Goal: Transaction & Acquisition: Purchase product/service

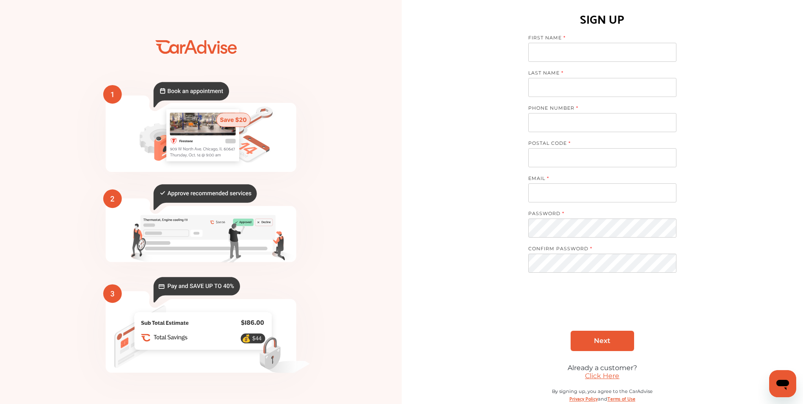
click at [608, 377] on link "Click Here" at bounding box center [602, 375] width 34 height 8
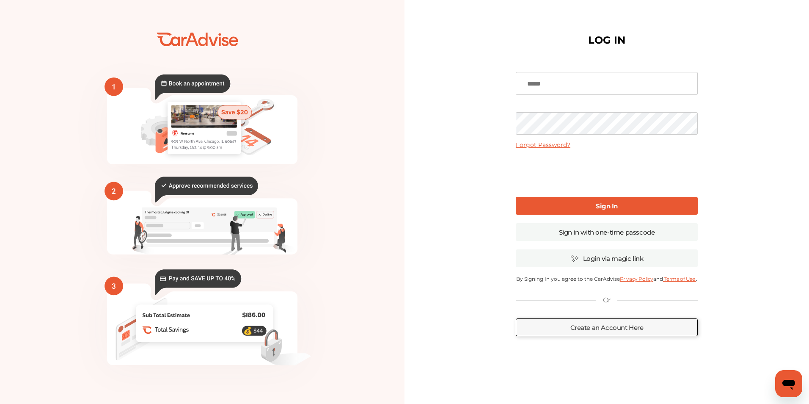
click at [569, 86] on input at bounding box center [607, 83] width 182 height 23
type input "**********"
click at [558, 200] on link "Sign In" at bounding box center [607, 206] width 182 height 18
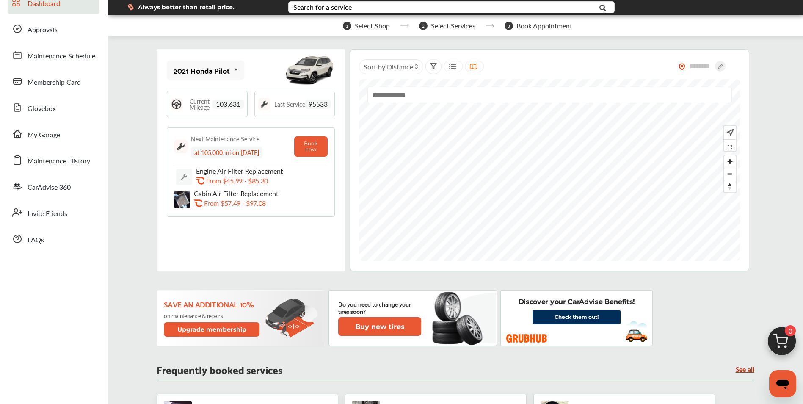
scroll to position [127, 0]
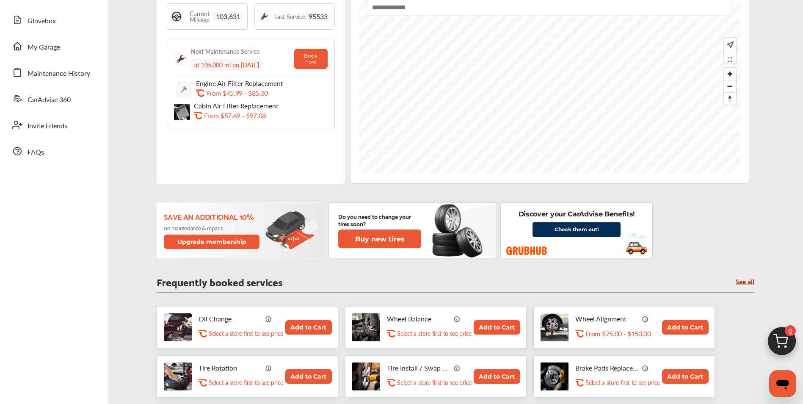
click at [313, 329] on button "Add to Cart" at bounding box center [308, 327] width 47 height 14
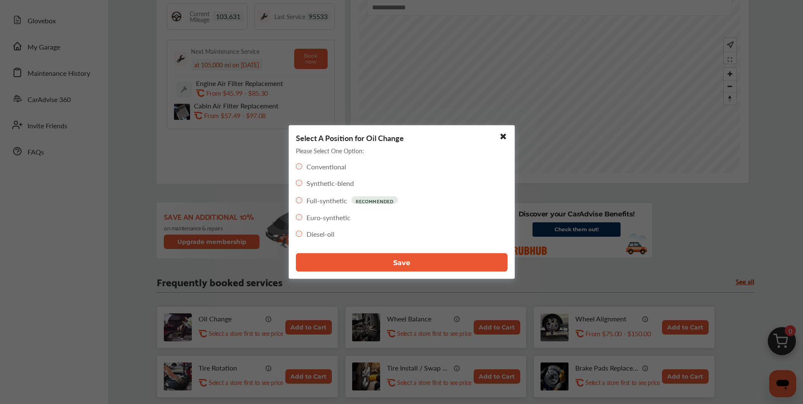
click at [356, 269] on button "Save" at bounding box center [402, 262] width 212 height 19
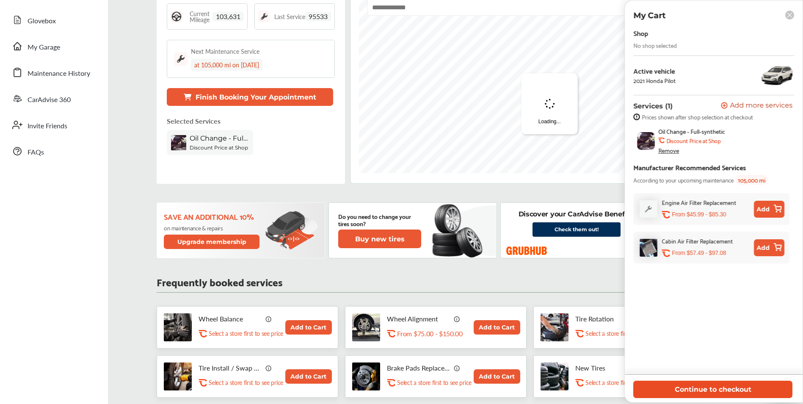
click at [674, 393] on button "Continue to checkout" at bounding box center [712, 388] width 159 height 17
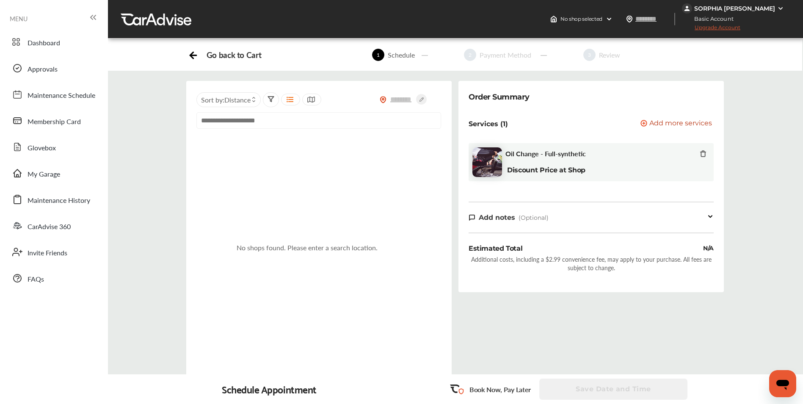
click at [310, 124] on input "text" at bounding box center [318, 120] width 245 height 16
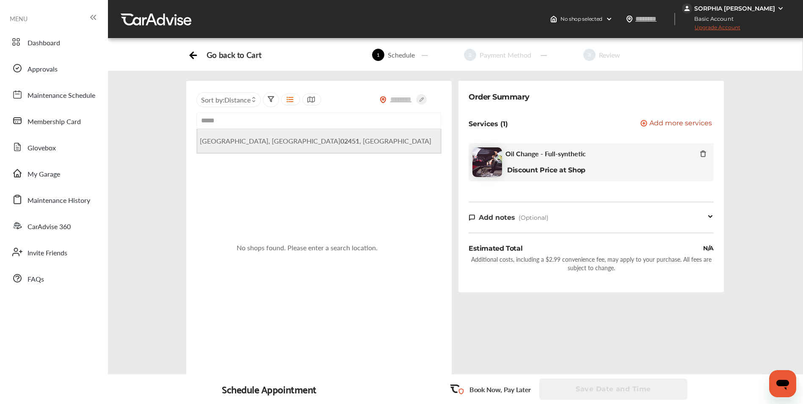
click at [253, 147] on li "[GEOGRAPHIC_DATA] , [GEOGRAPHIC_DATA]" at bounding box center [318, 141] width 243 height 24
type input "**********"
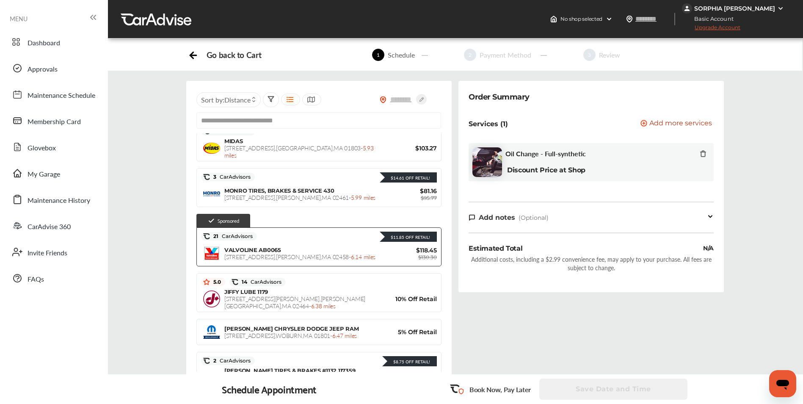
scroll to position [381, 0]
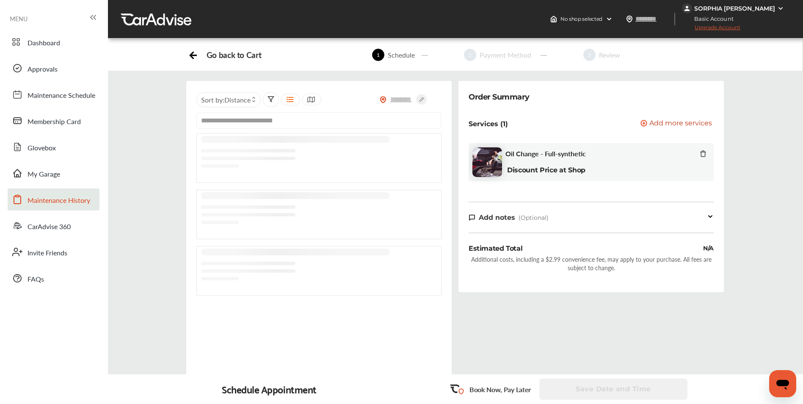
click at [55, 203] on span "Maintenance History" at bounding box center [58, 200] width 63 height 11
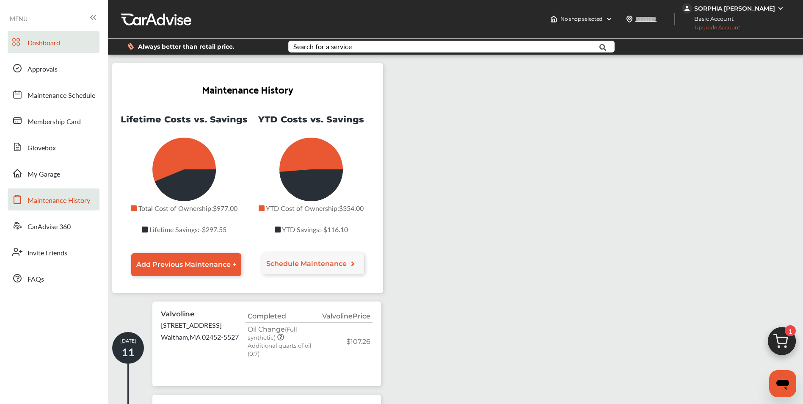
click at [18, 44] on icon at bounding box center [16, 42] width 8 height 10
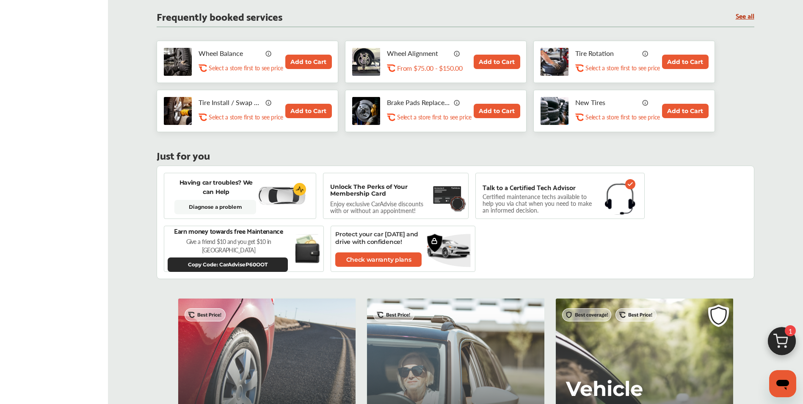
scroll to position [377, 0]
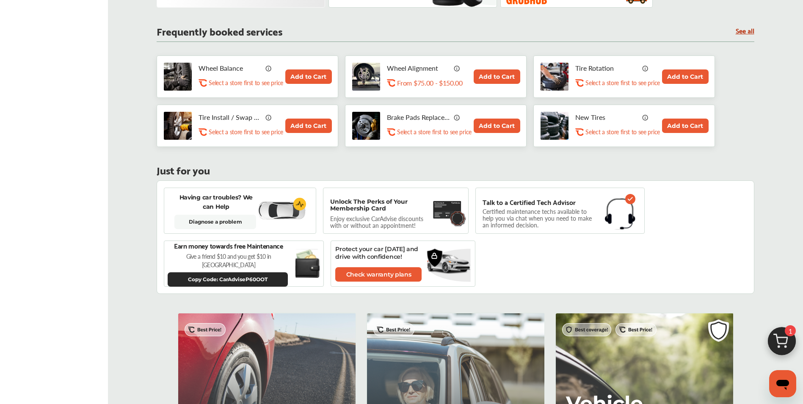
click at [684, 74] on button "Add to Cart" at bounding box center [685, 76] width 47 height 14
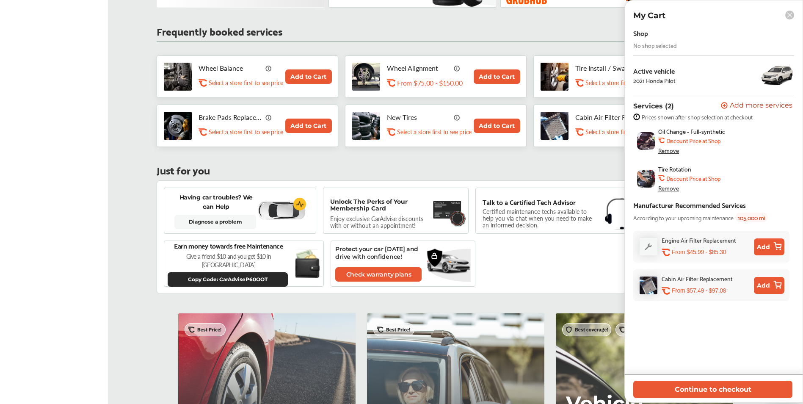
click at [661, 44] on div "No shop selected" at bounding box center [655, 45] width 44 height 7
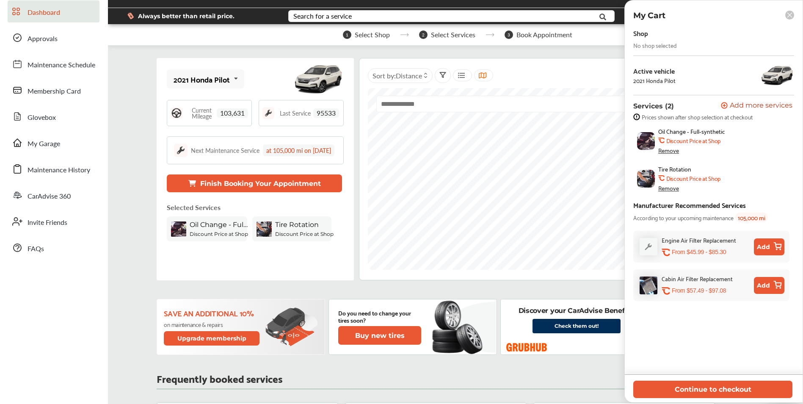
scroll to position [0, 0]
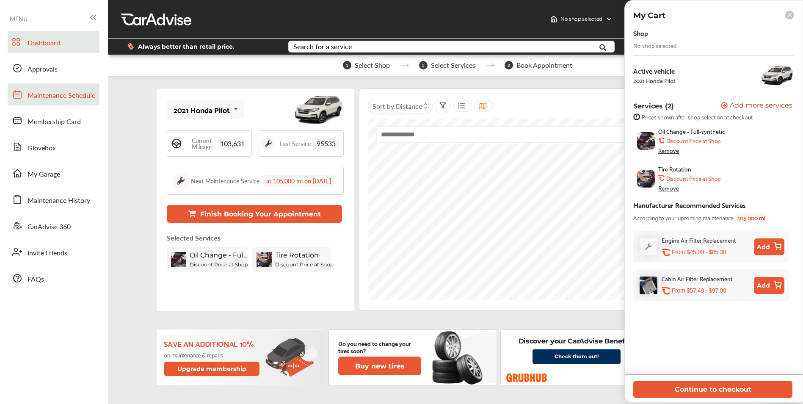
click at [67, 97] on span "Maintenance Schedule" at bounding box center [61, 95] width 68 height 11
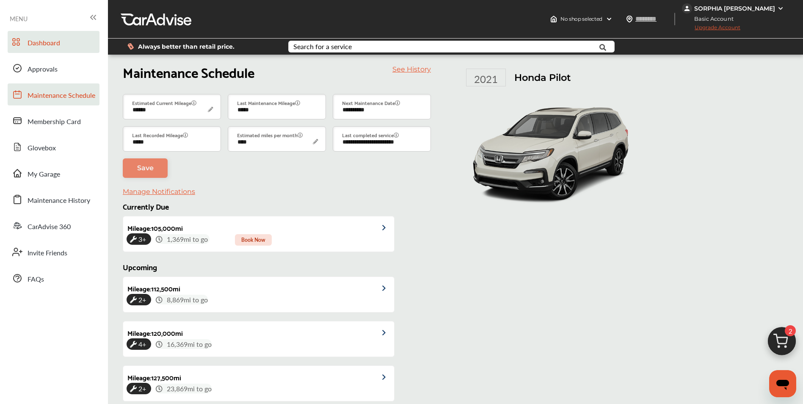
click at [749, 9] on div "SORPHIA [PERSON_NAME]" at bounding box center [734, 9] width 81 height 8
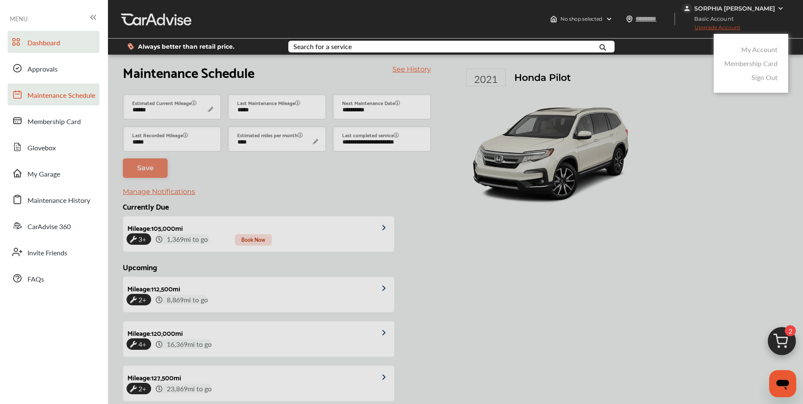
click at [759, 50] on link "My Account" at bounding box center [759, 49] width 36 height 10
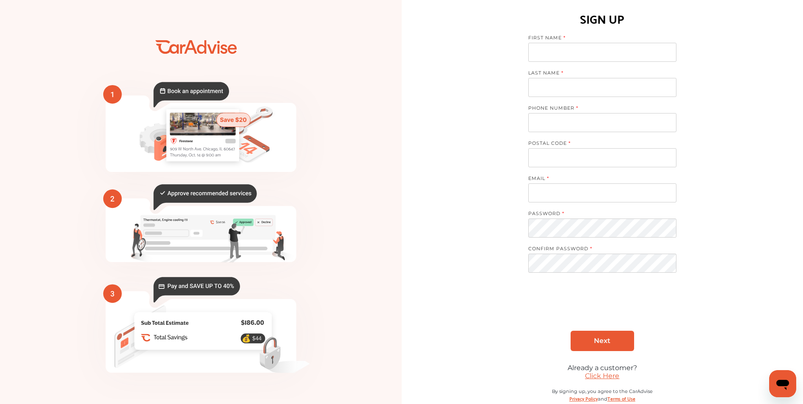
scroll to position [15, 0]
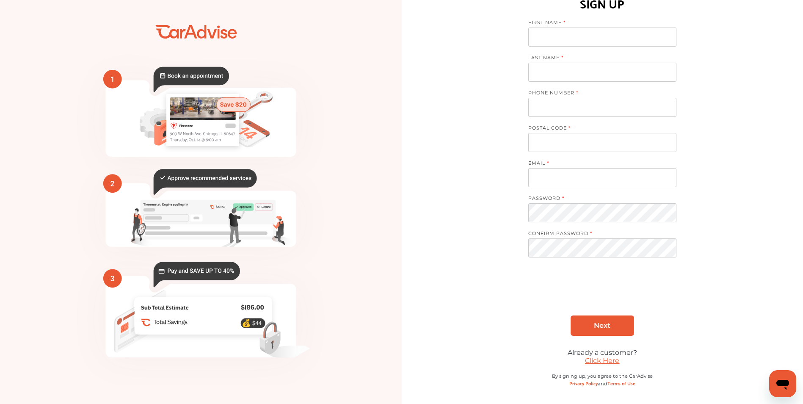
click at [597, 360] on link "Click Here" at bounding box center [602, 360] width 34 height 8
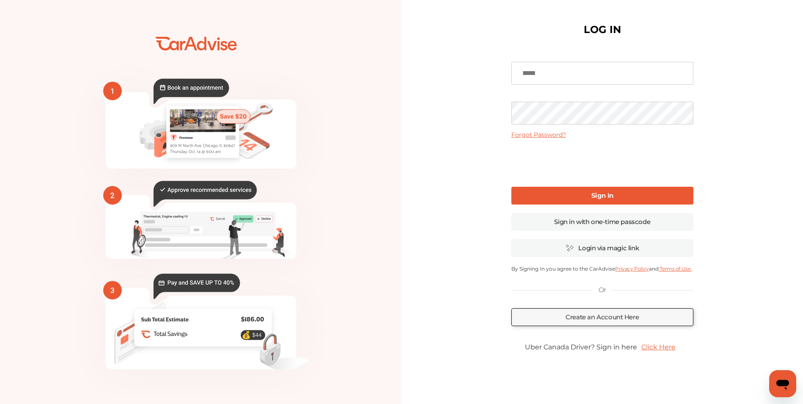
click at [554, 74] on input at bounding box center [602, 73] width 182 height 23
type input "**********"
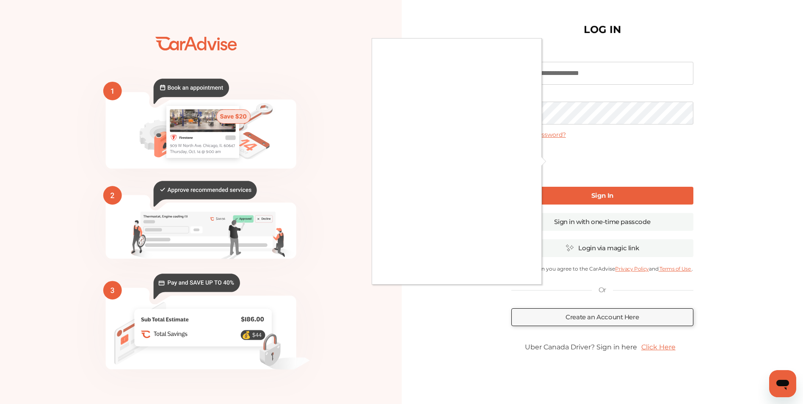
click at [547, 162] on div at bounding box center [401, 202] width 803 height 404
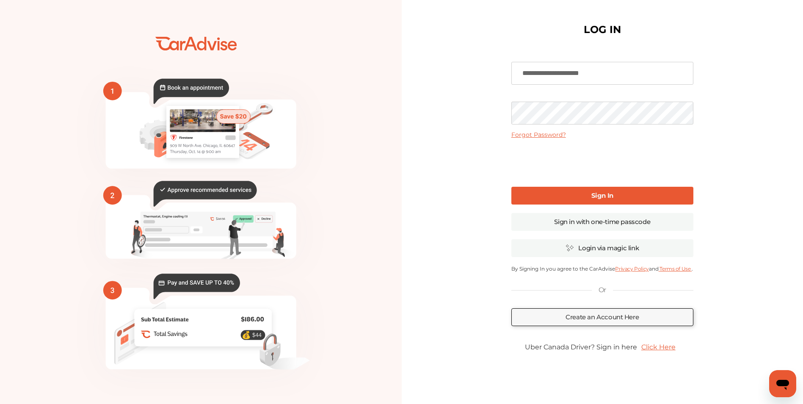
click at [580, 201] on link "Sign In" at bounding box center [602, 196] width 182 height 18
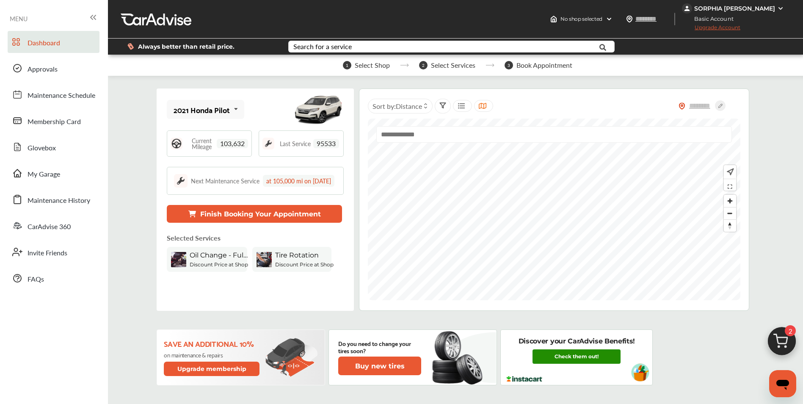
click at [571, 360] on link "Check them out!" at bounding box center [576, 356] width 88 height 14
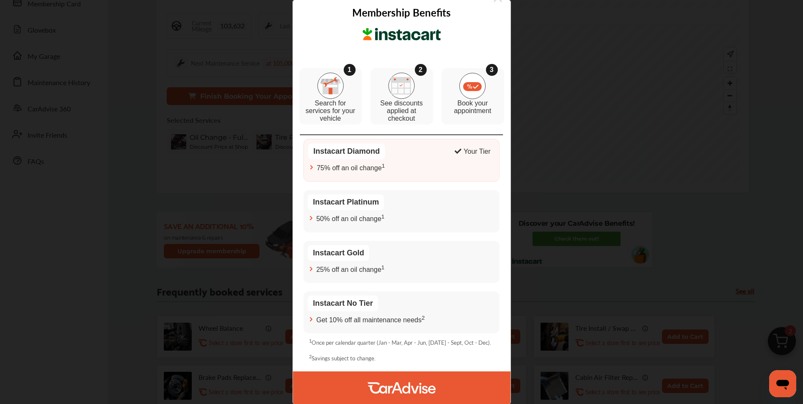
scroll to position [169, 0]
